Goal: Task Accomplishment & Management: Complete application form

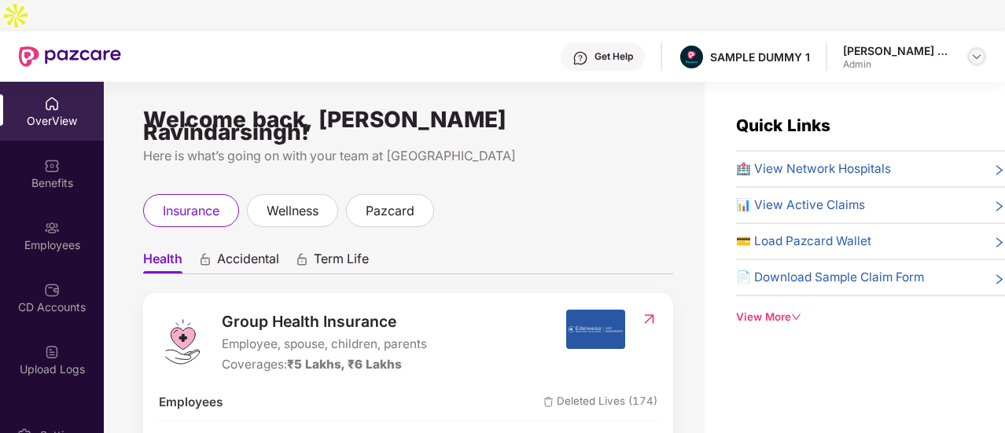
click at [970, 50] on img at bounding box center [976, 56] width 13 height 13
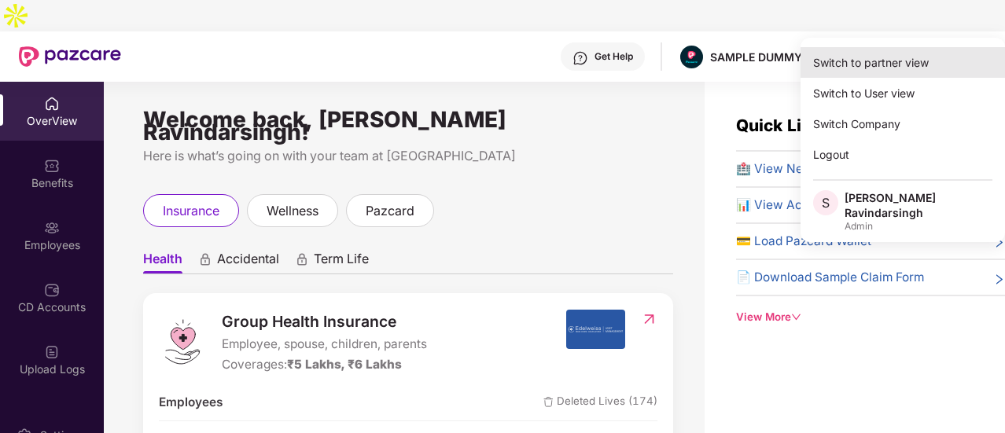
click at [908, 68] on div "Switch to partner view" at bounding box center [903, 62] width 204 height 31
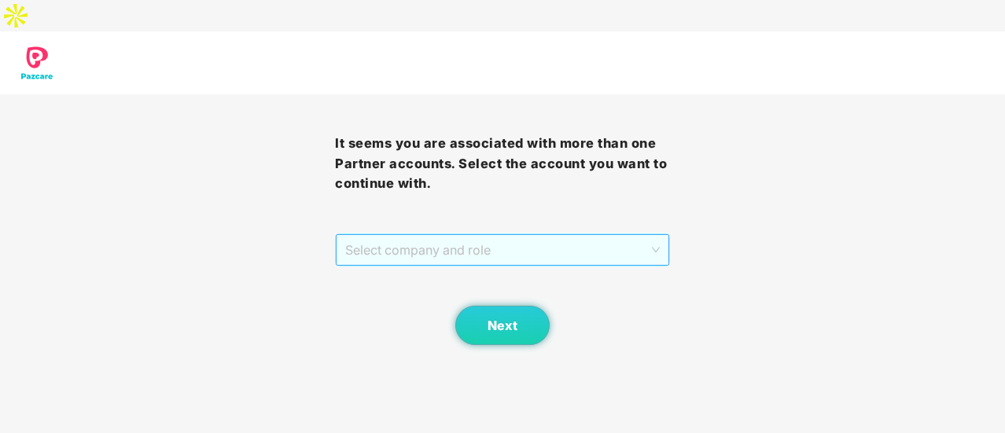
click at [491, 235] on span "Select company and role" at bounding box center [502, 250] width 315 height 30
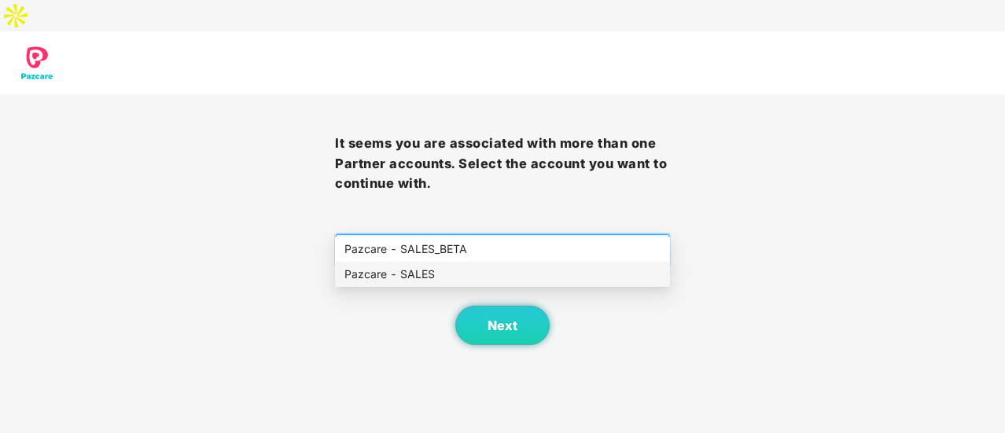
click at [455, 270] on div "Pazcare - SALES" at bounding box center [502, 274] width 316 height 17
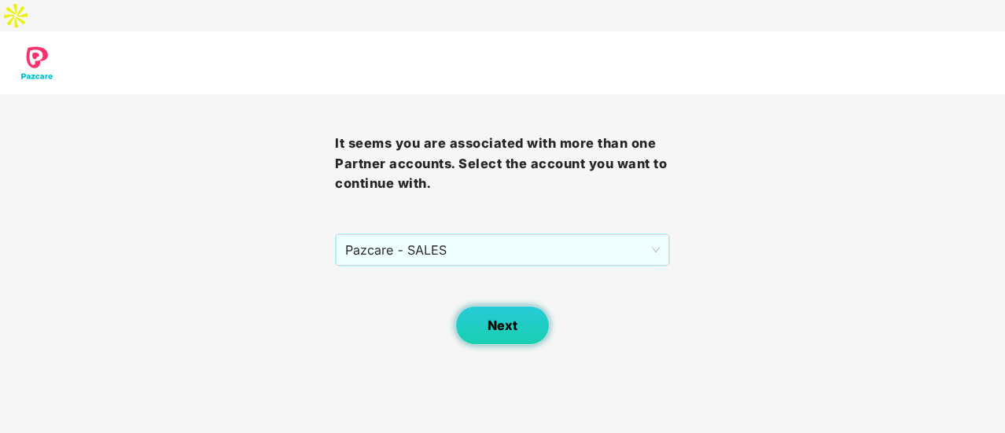
click at [513, 318] on span "Next" at bounding box center [503, 325] width 30 height 15
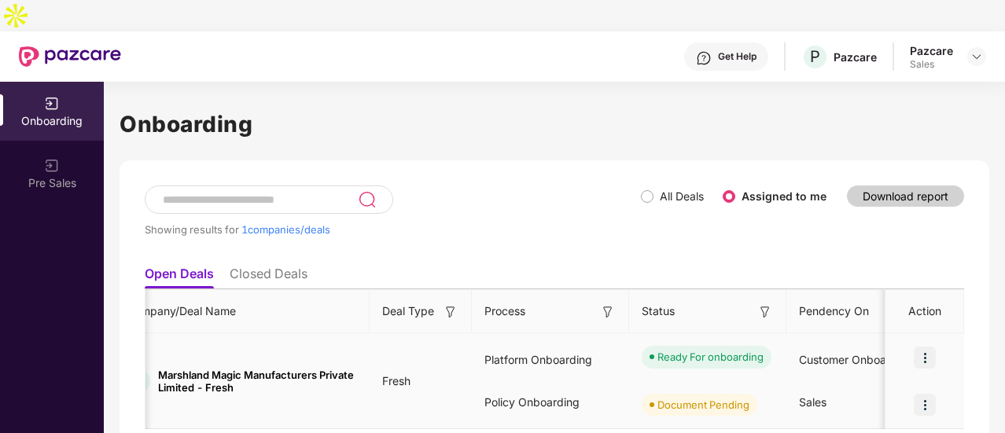
scroll to position [21, 0]
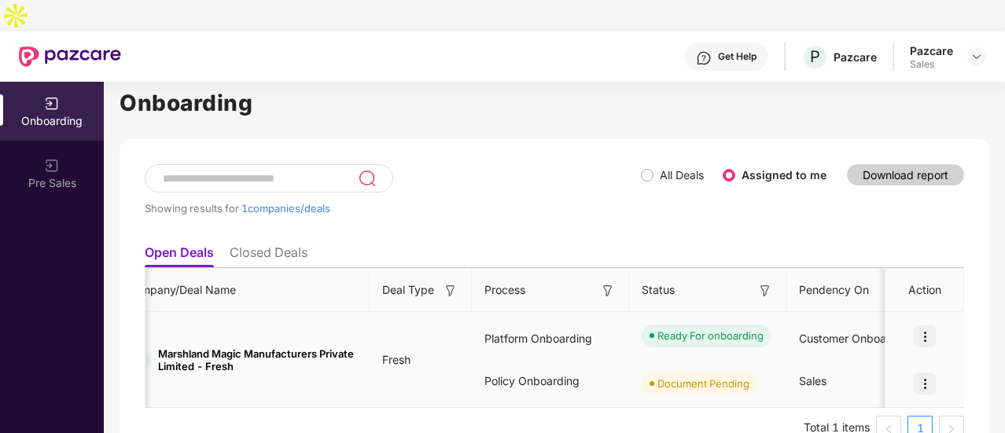
click at [569, 365] on div "Policy Onboarding" at bounding box center [550, 381] width 157 height 42
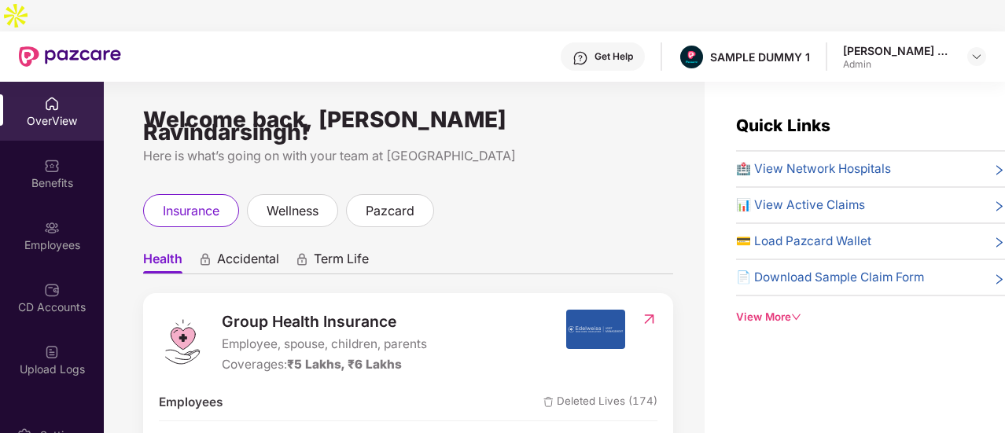
drag, startPoint x: 989, startPoint y: 1, endPoint x: 602, endPoint y: 177, distance: 425.1
click at [602, 194] on div "insurance wellness pazcard" at bounding box center [408, 210] width 530 height 33
click at [536, 113] on div "Welcome back, [PERSON_NAME] Ravindarsingh!" at bounding box center [408, 125] width 530 height 25
click at [976, 50] on img at bounding box center [976, 56] width 13 height 13
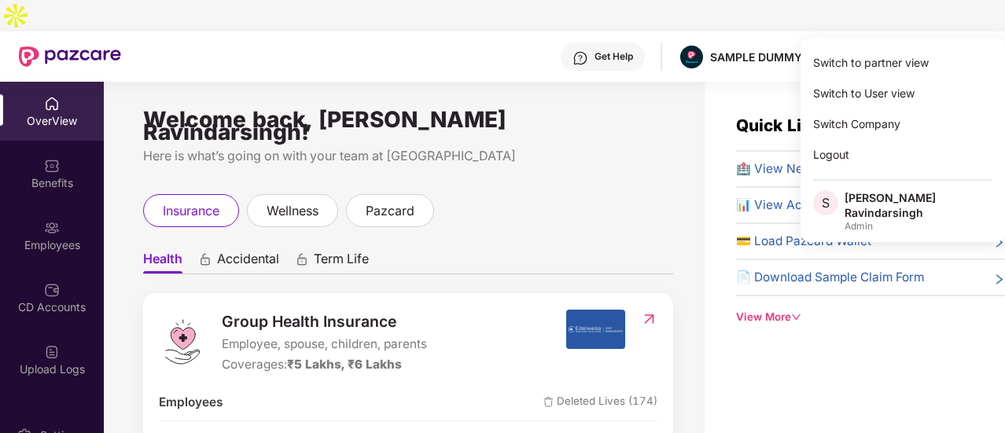
click at [492, 113] on div "Welcome back, [PERSON_NAME] Ravindarsingh!" at bounding box center [408, 125] width 530 height 25
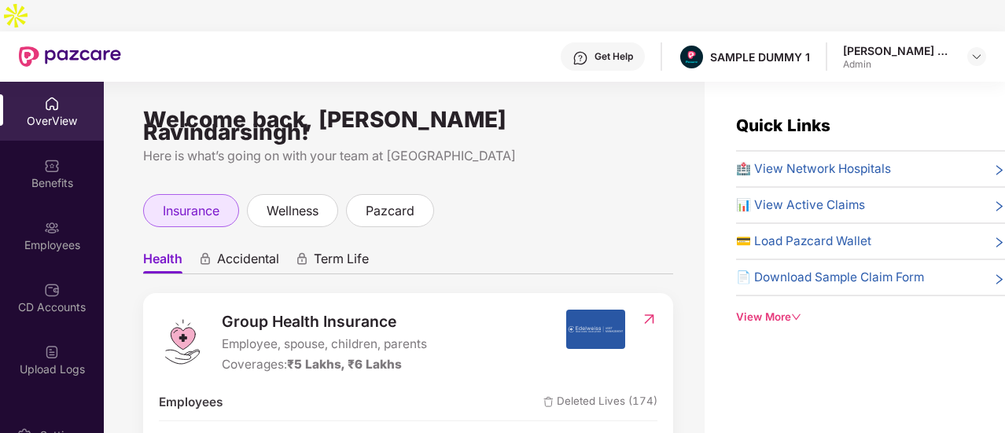
click at [157, 194] on div "insurance" at bounding box center [191, 210] width 96 height 33
click at [179, 251] on span "Health" at bounding box center [162, 262] width 39 height 23
click at [282, 243] on ul "Health Accidental Term Life" at bounding box center [408, 258] width 530 height 31
click at [279, 251] on span "Accidental" at bounding box center [248, 262] width 62 height 23
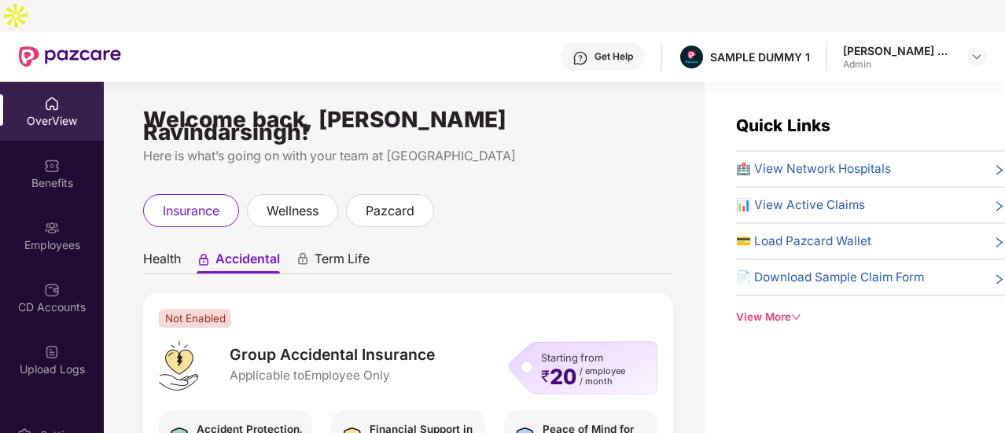
click at [341, 251] on span "Term Life" at bounding box center [342, 262] width 55 height 23
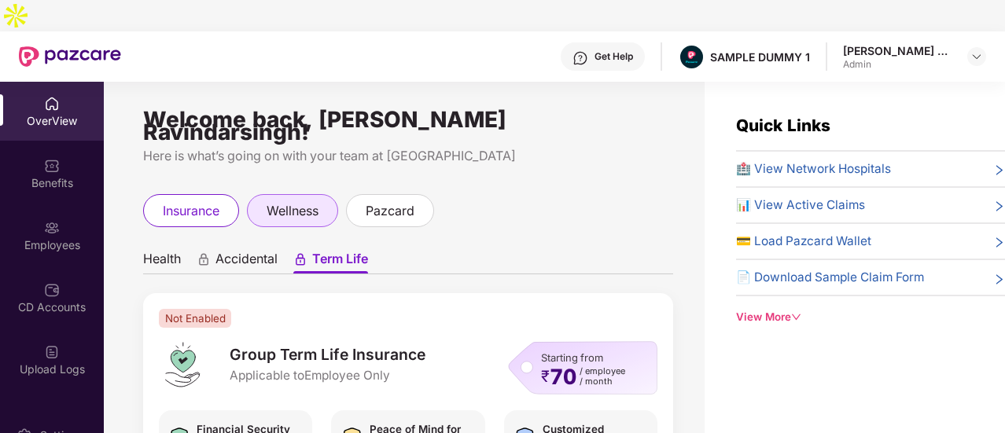
click at [299, 201] on span "wellness" at bounding box center [293, 211] width 52 height 20
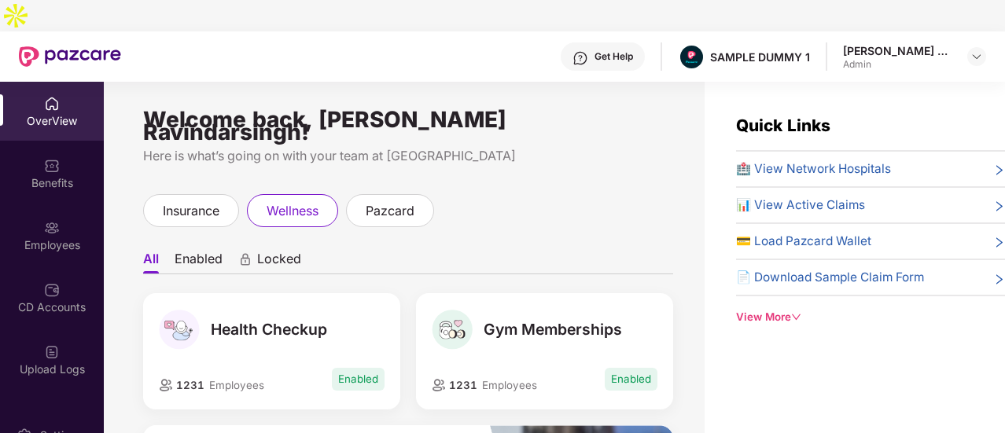
click at [282, 317] on div "Health Checkup 1231 Employees Enabled" at bounding box center [271, 351] width 257 height 116
click at [396, 201] on span "pazcard" at bounding box center [390, 211] width 49 height 20
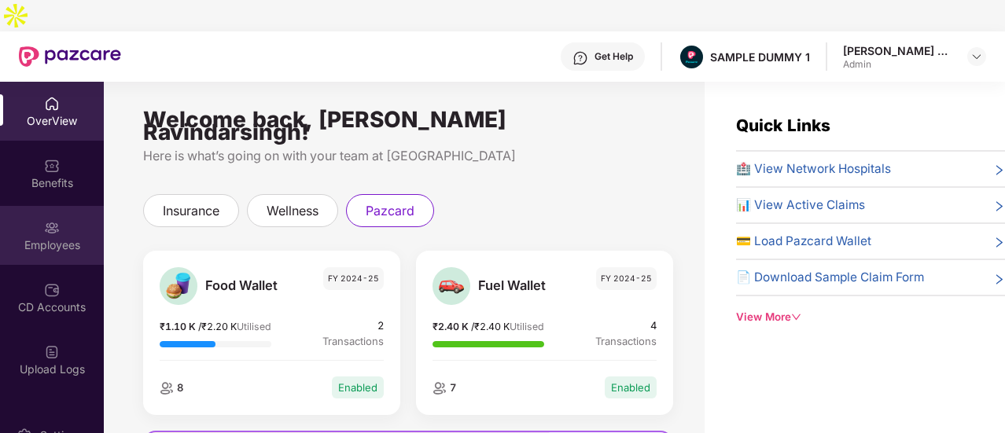
click at [40, 206] on div "Employees" at bounding box center [52, 235] width 104 height 59
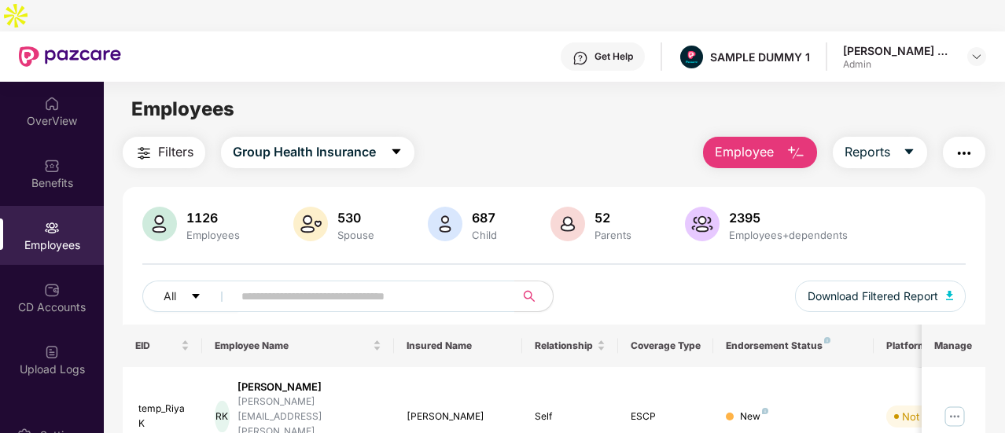
click at [783, 137] on button "Employee" at bounding box center [760, 152] width 114 height 31
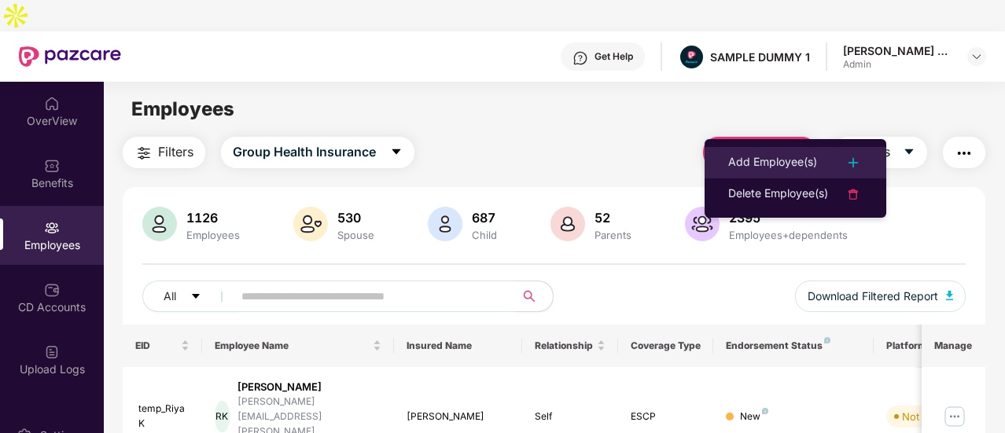
click at [760, 168] on div "Add Employee(s)" at bounding box center [772, 162] width 89 height 19
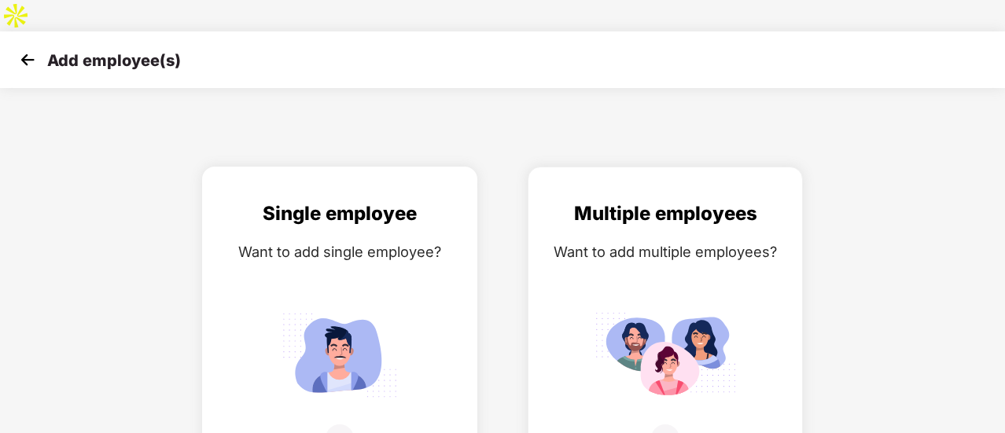
click at [374, 307] on img at bounding box center [340, 355] width 142 height 98
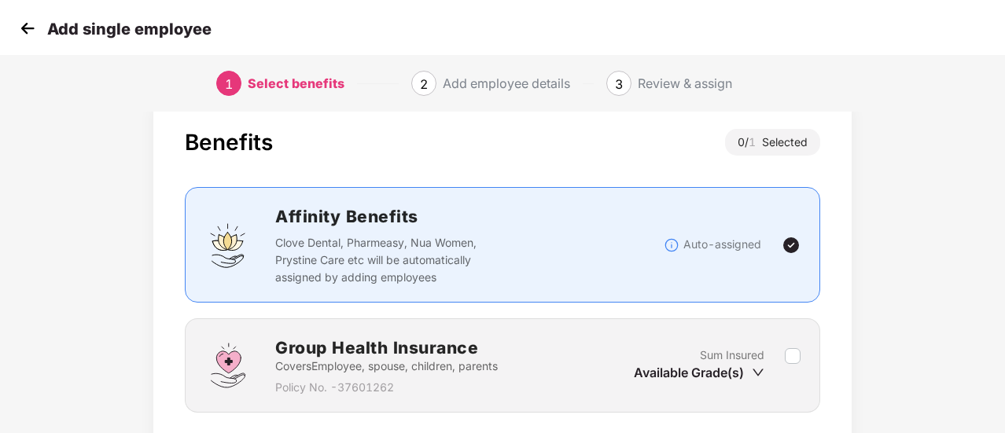
scroll to position [94, 0]
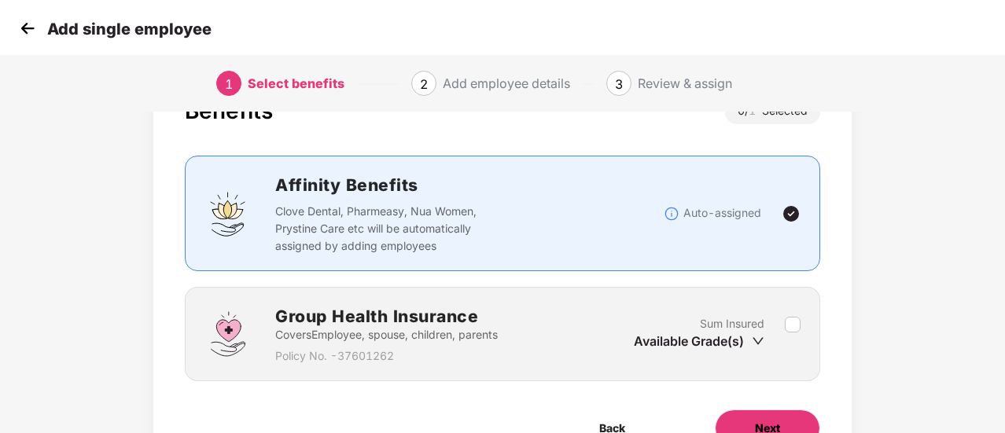
click at [754, 410] on button "Next" at bounding box center [767, 429] width 105 height 38
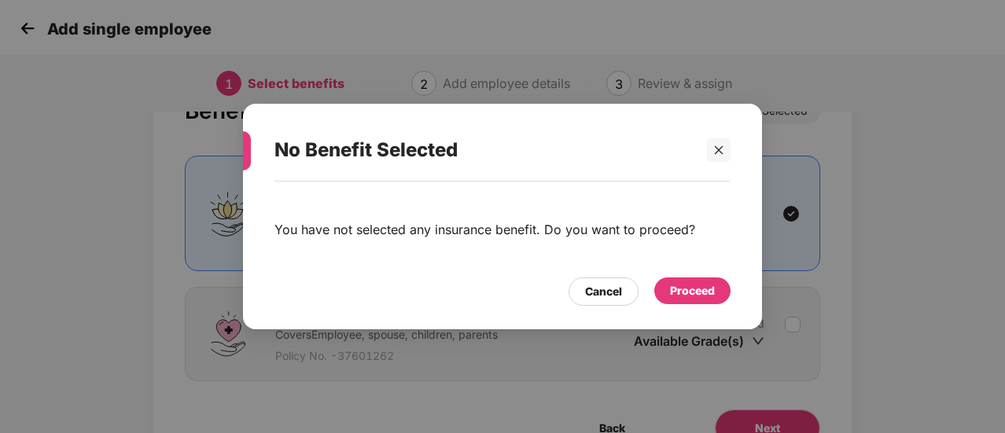
click at [679, 300] on div "Proceed" at bounding box center [692, 291] width 76 height 27
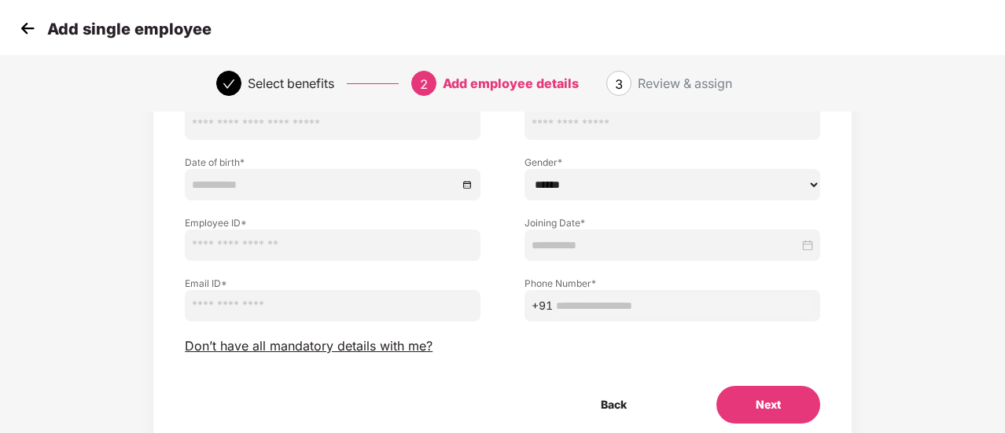
scroll to position [197, 0]
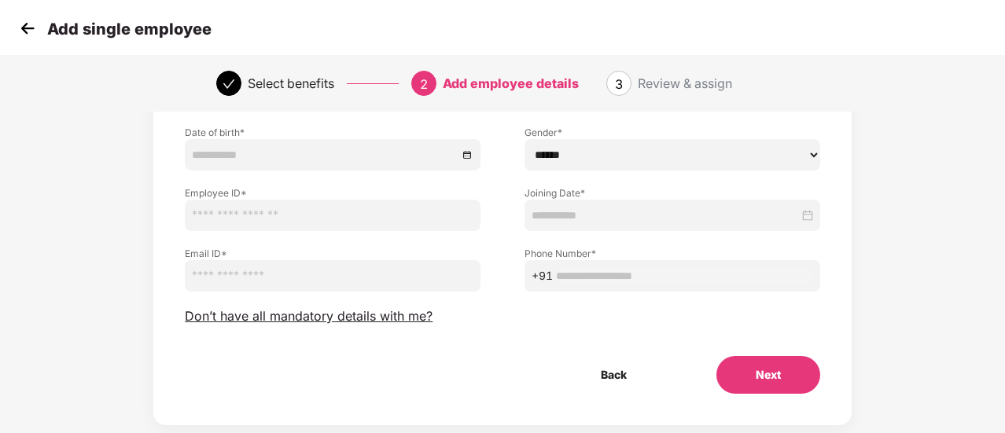
click at [801, 356] on button "Next" at bounding box center [768, 375] width 104 height 38
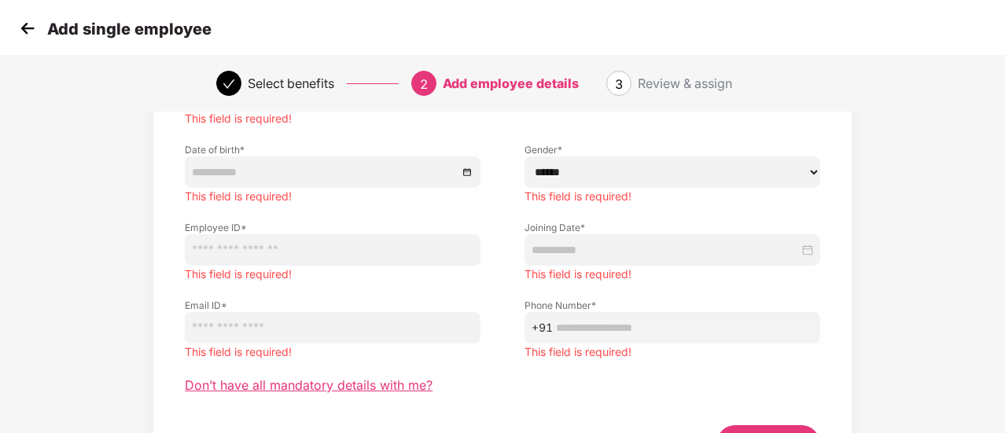
click at [309, 377] on span "Don’t have all mandatory details with me?" at bounding box center [309, 385] width 248 height 17
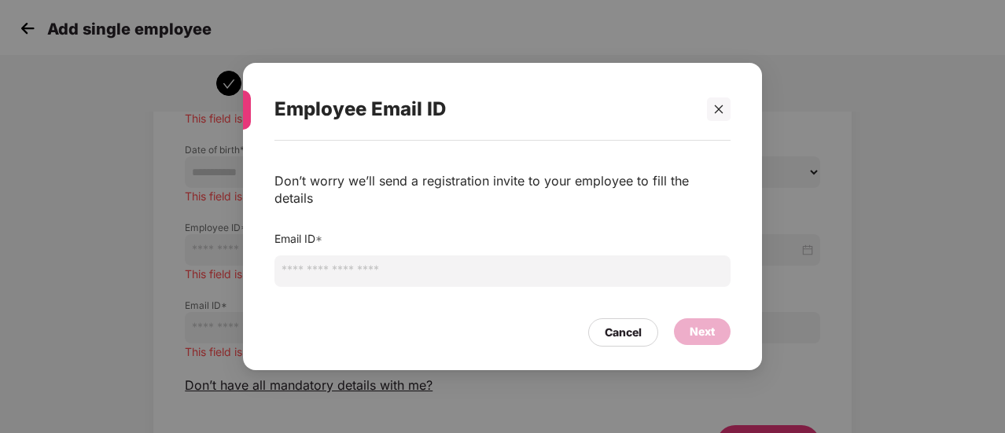
click at [345, 256] on input "email" at bounding box center [502, 271] width 456 height 31
click at [345, 256] on input "**********" at bounding box center [502, 271] width 456 height 31
type input "**********"
click at [605, 314] on div "Cancel Next" at bounding box center [502, 329] width 456 height 36
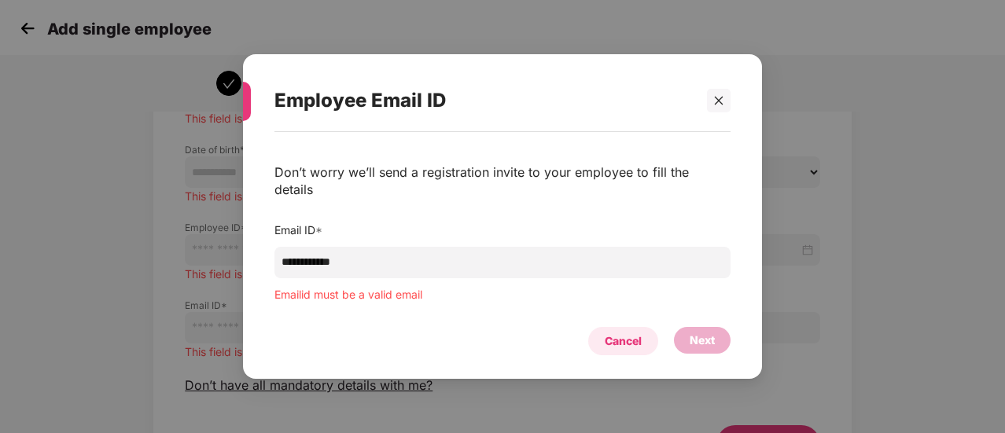
click at [612, 333] on div "Cancel" at bounding box center [623, 341] width 37 height 17
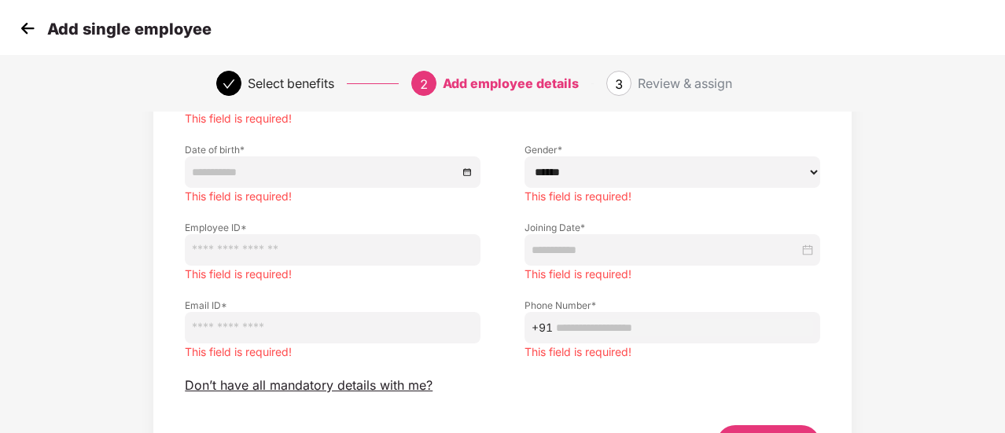
click at [20, 32] on img at bounding box center [28, 29] width 24 height 24
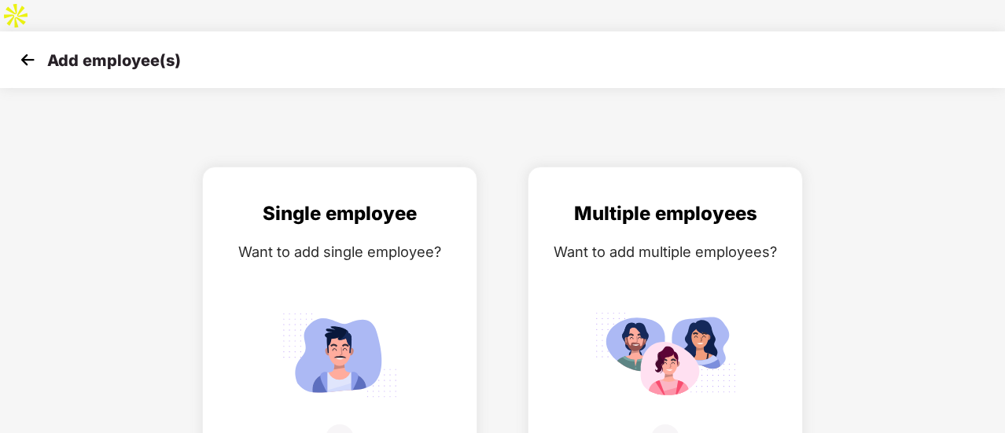
click at [20, 48] on img at bounding box center [28, 60] width 24 height 24
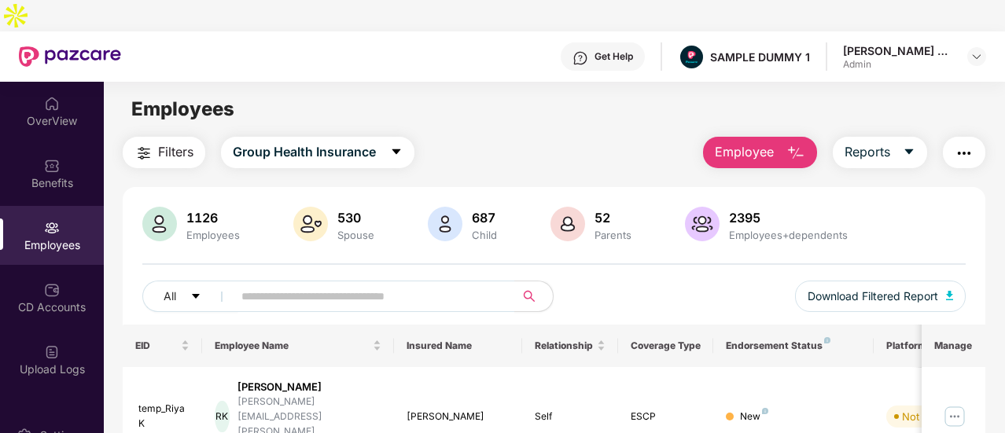
click at [771, 142] on span "Employee" at bounding box center [744, 152] width 59 height 20
click at [583, 137] on div "Filters Group Health Insurance Employee Reports" at bounding box center [554, 152] width 863 height 31
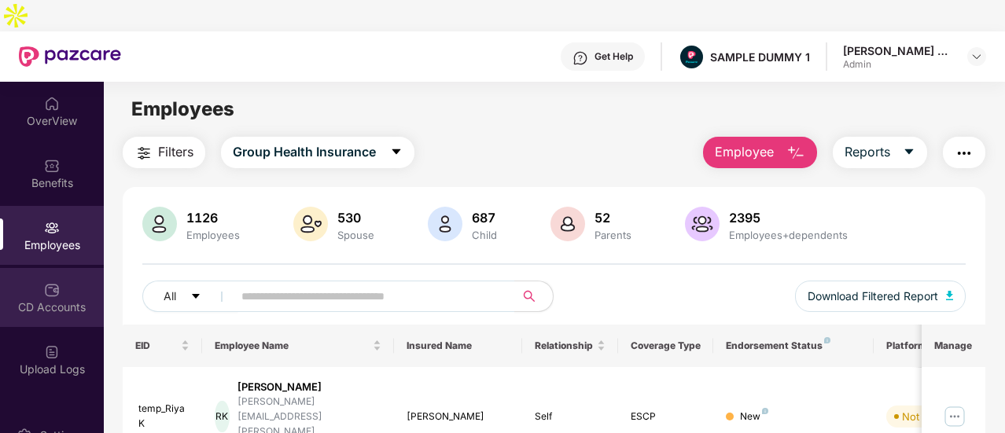
click at [81, 268] on div "CD Accounts" at bounding box center [52, 297] width 104 height 59
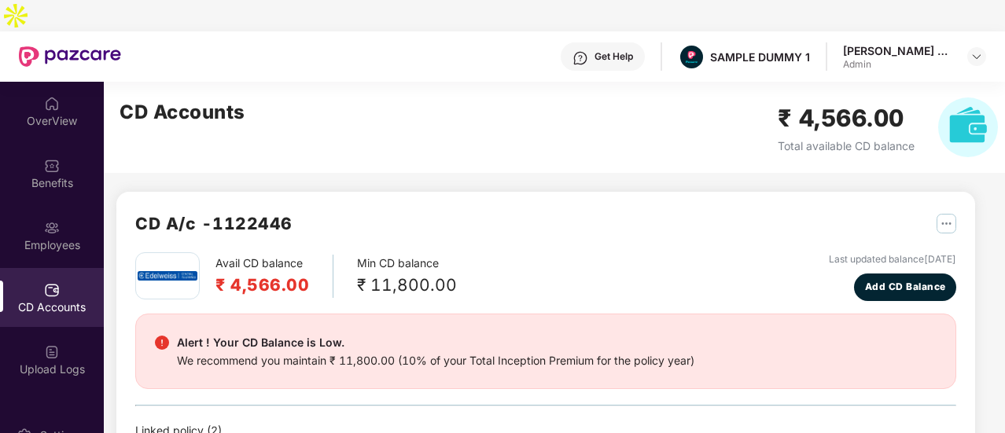
click at [52, 300] on div "CD Accounts" at bounding box center [52, 308] width 104 height 16
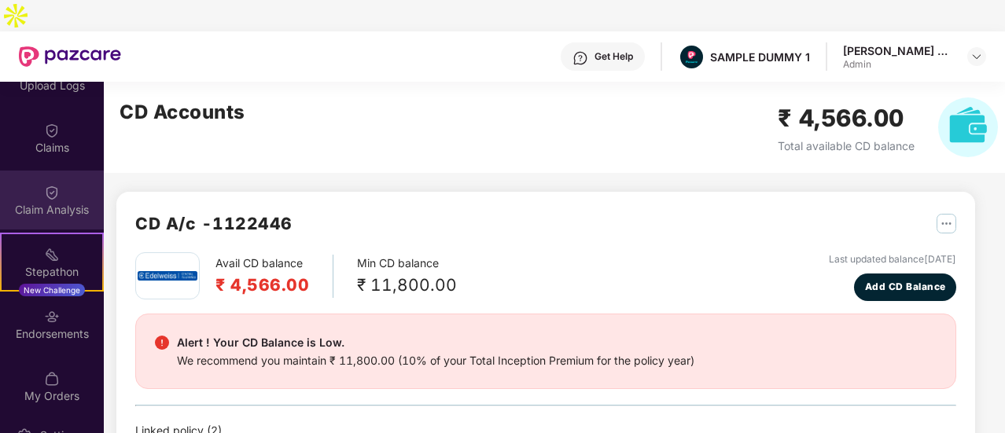
click at [67, 202] on div "Claim Analysis" at bounding box center [52, 210] width 104 height 16
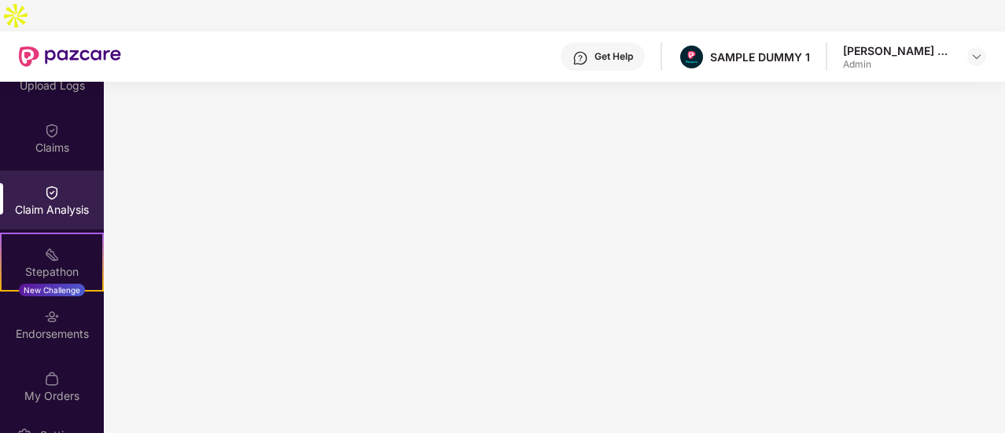
click at [599, 42] on div "Get Help" at bounding box center [603, 56] width 84 height 28
